Goal: Find contact information: Find contact information

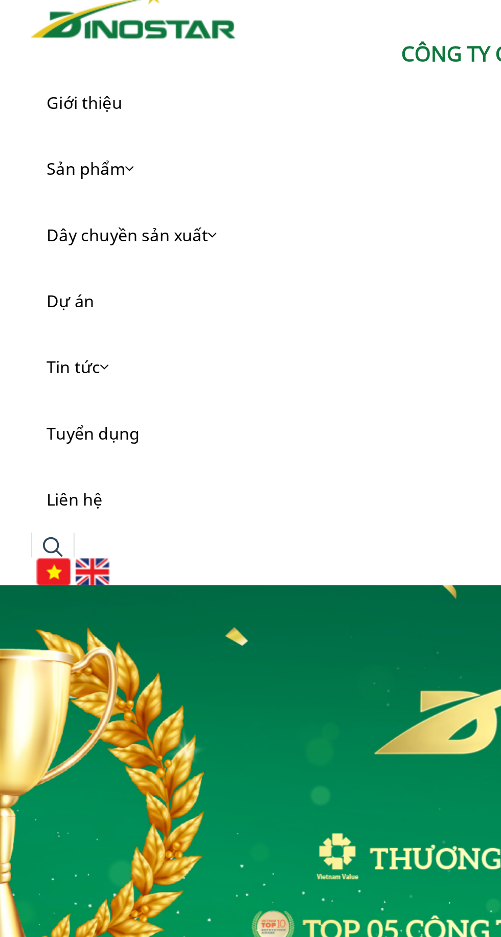
click at [99, 253] on link "Liên hệ" at bounding box center [250, 257] width 368 height 33
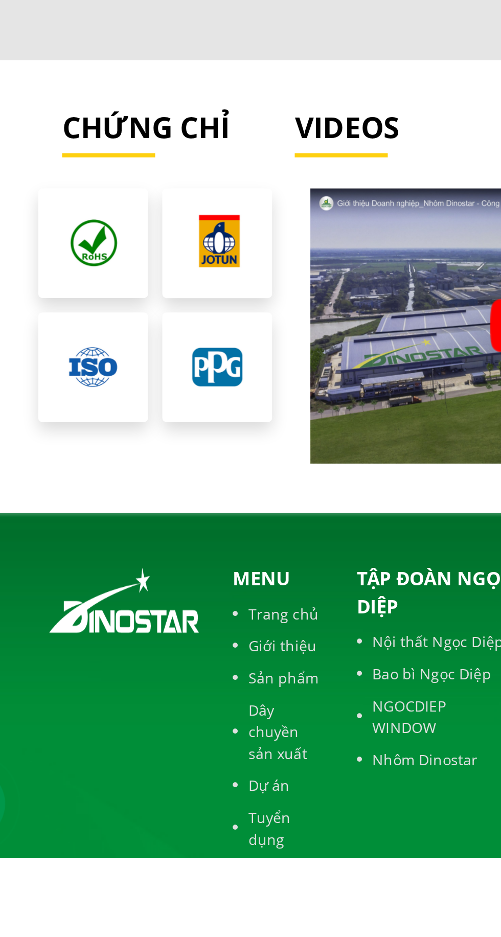
scroll to position [2518, 0]
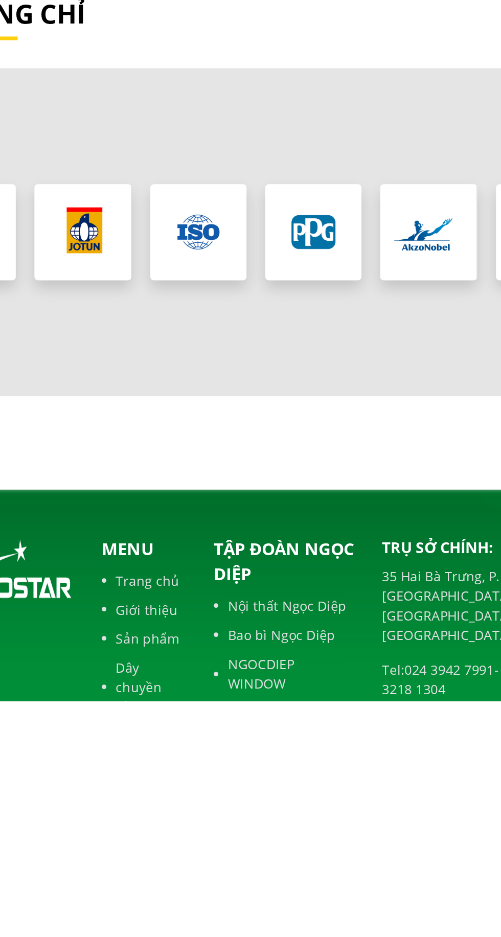
scroll to position [799, 0]
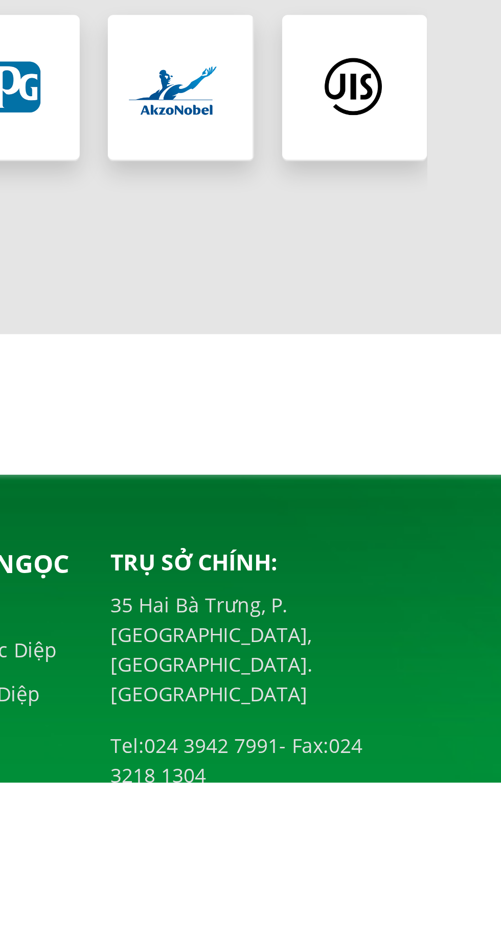
scroll to position [710, 0]
